Goal: Task Accomplishment & Management: Use online tool/utility

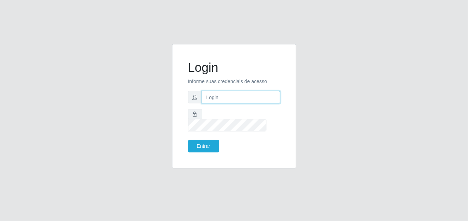
click at [222, 99] on input "text" at bounding box center [241, 97] width 78 height 12
type input "paulo.braz@queirozatacadao.com.br"
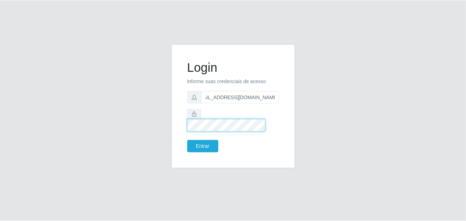
scroll to position [0, 0]
click at [188, 140] on button "Entrar" at bounding box center [203, 146] width 31 height 12
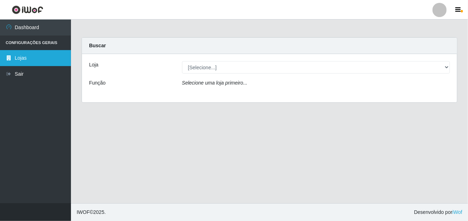
click at [44, 50] on link "Lojas" at bounding box center [35, 58] width 71 height 16
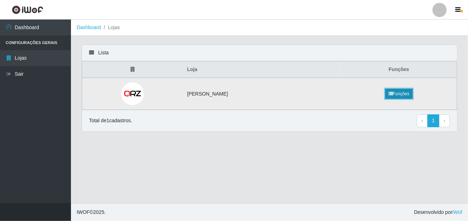
click at [413, 94] on link "Funções" at bounding box center [398, 94] width 27 height 10
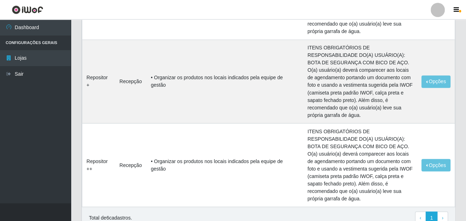
scroll to position [480, 0]
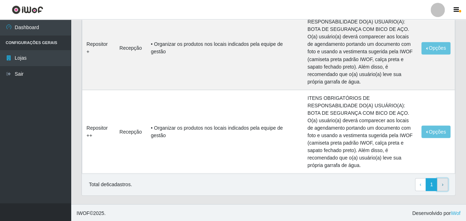
click at [441, 184] on link "› Next" at bounding box center [442, 184] width 11 height 13
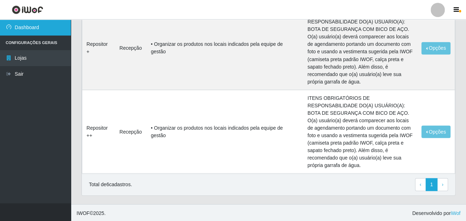
click at [43, 24] on link "Dashboard" at bounding box center [35, 28] width 71 height 16
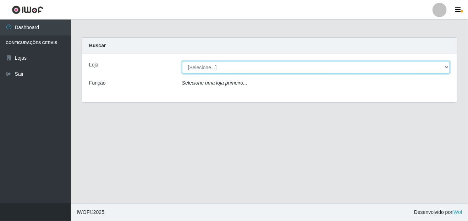
drag, startPoint x: 238, startPoint y: 68, endPoint x: 232, endPoint y: 67, distance: 6.5
click at [238, 67] on select "[Selecione...] Queiroz Atacadão - João Câmara" at bounding box center [316, 67] width 268 height 12
select select "523"
click at [182, 61] on select "[Selecione...] Queiroz Atacadão - João Câmara" at bounding box center [316, 67] width 268 height 12
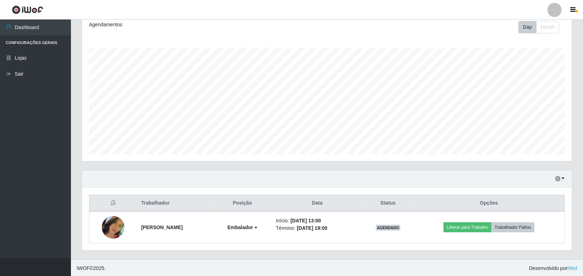
scroll to position [101, 0]
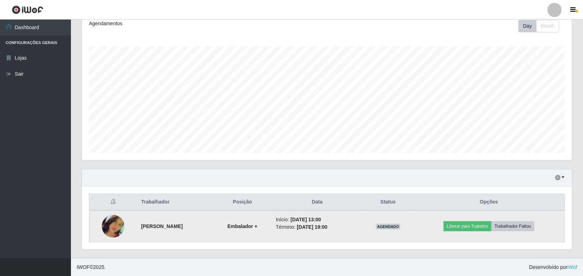
click at [327, 220] on time "06/09/2025, 19:00" at bounding box center [312, 227] width 31 height 6
click at [183, 220] on strong "Joana Maria do Nascimento Catarino" at bounding box center [161, 226] width 41 height 6
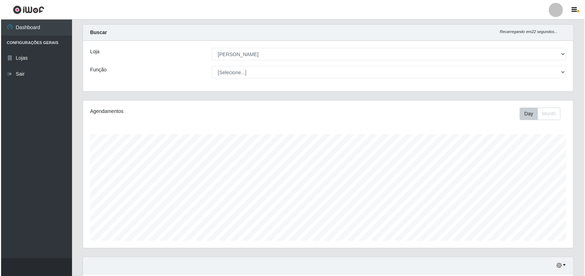
scroll to position [0, 0]
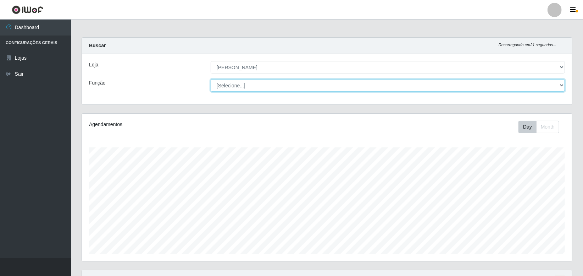
click at [250, 86] on select "[Selecione...] Embalador Embalador + Embalador ++ Repositor Repositor + Reposit…" at bounding box center [388, 85] width 354 height 12
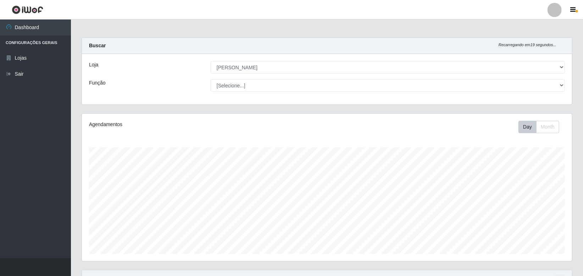
click at [150, 74] on div "Loja [Selecione...] Queiroz Atacadão - João Câmara Função [Selecione...] Embala…" at bounding box center [327, 79] width 490 height 50
click at [29, 54] on link "Lojas" at bounding box center [35, 58] width 71 height 16
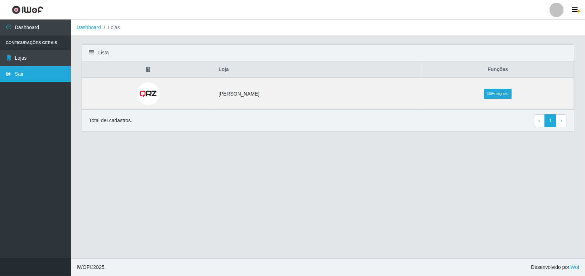
click at [27, 74] on link "Sair" at bounding box center [35, 74] width 71 height 16
